Goal: Transaction & Acquisition: Download file/media

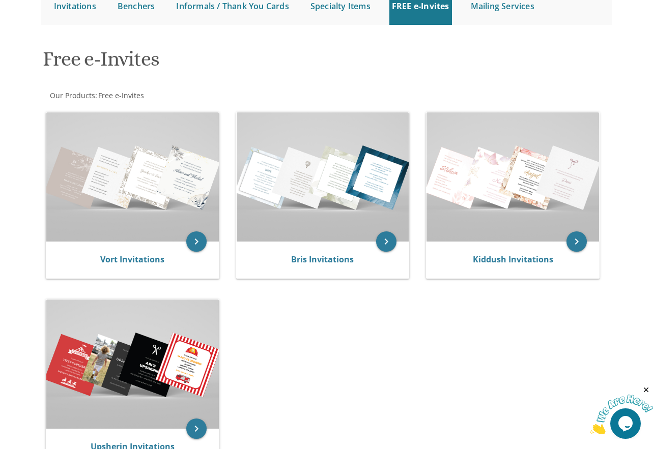
scroll to position [153, 0]
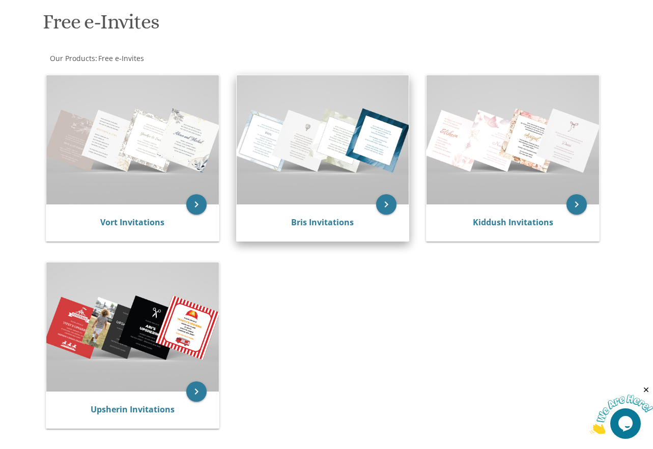
click at [315, 189] on img at bounding box center [323, 139] width 172 height 129
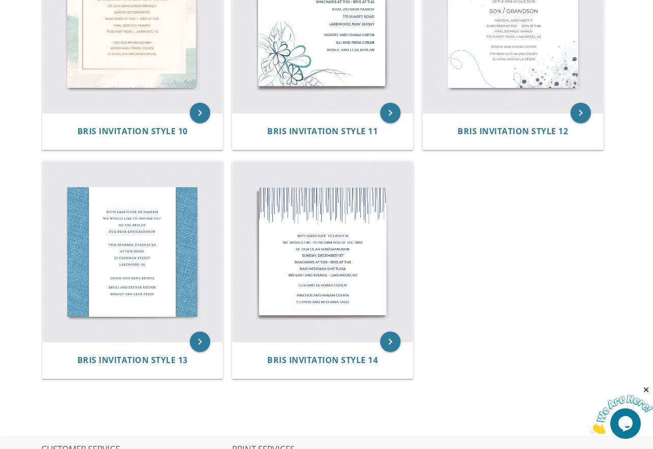
scroll to position [1119, 0]
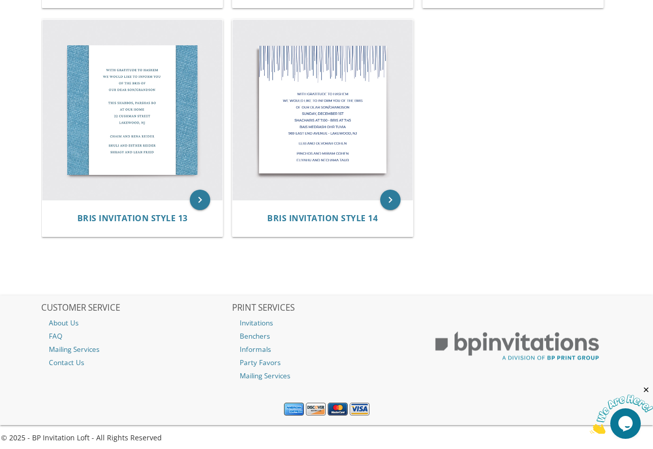
click at [315, 189] on img at bounding box center [322, 110] width 180 height 180
